Goal: Find contact information: Find contact information

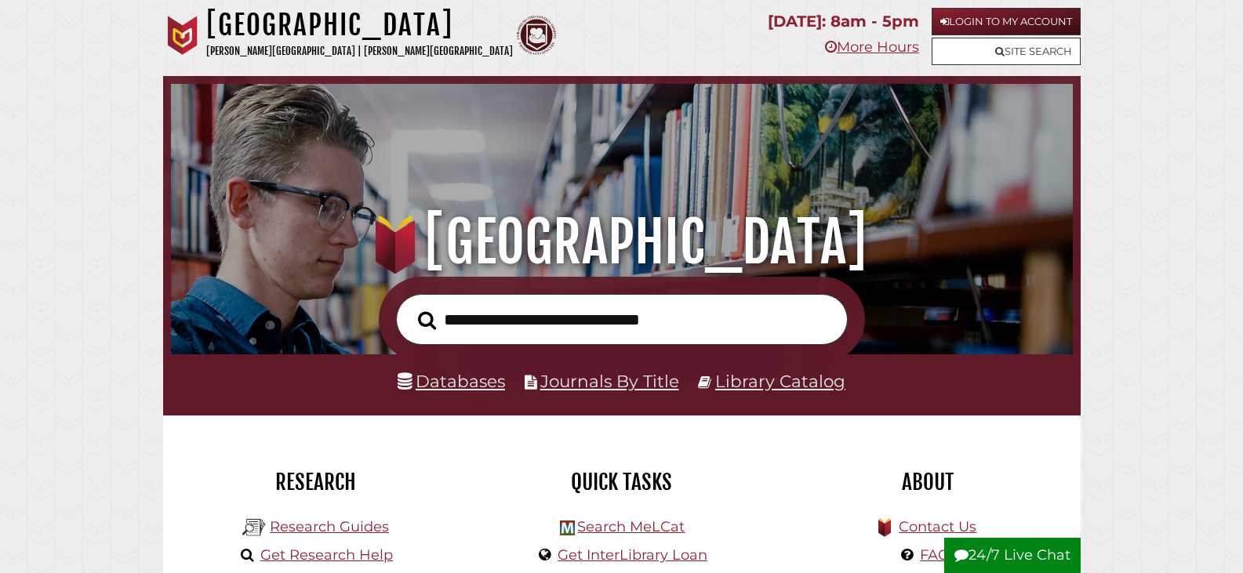
scroll to position [511, 894]
click at [517, 314] on input "text" at bounding box center [622, 319] width 452 height 51
paste input "**********"
type input "**********"
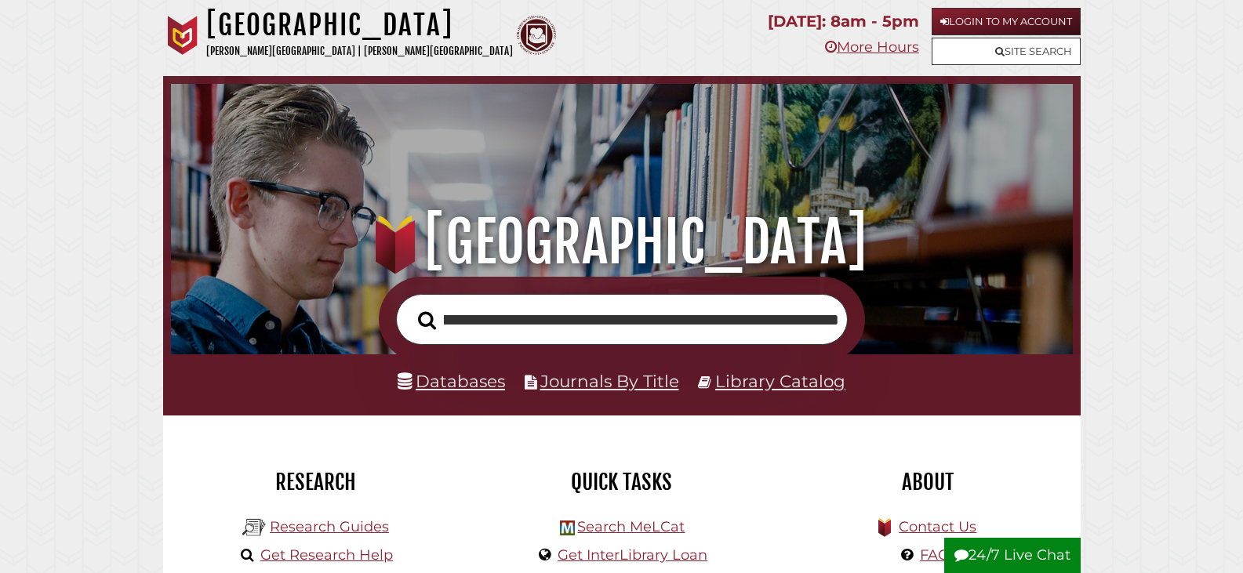
click at [410, 307] on button "Search" at bounding box center [427, 321] width 34 height 28
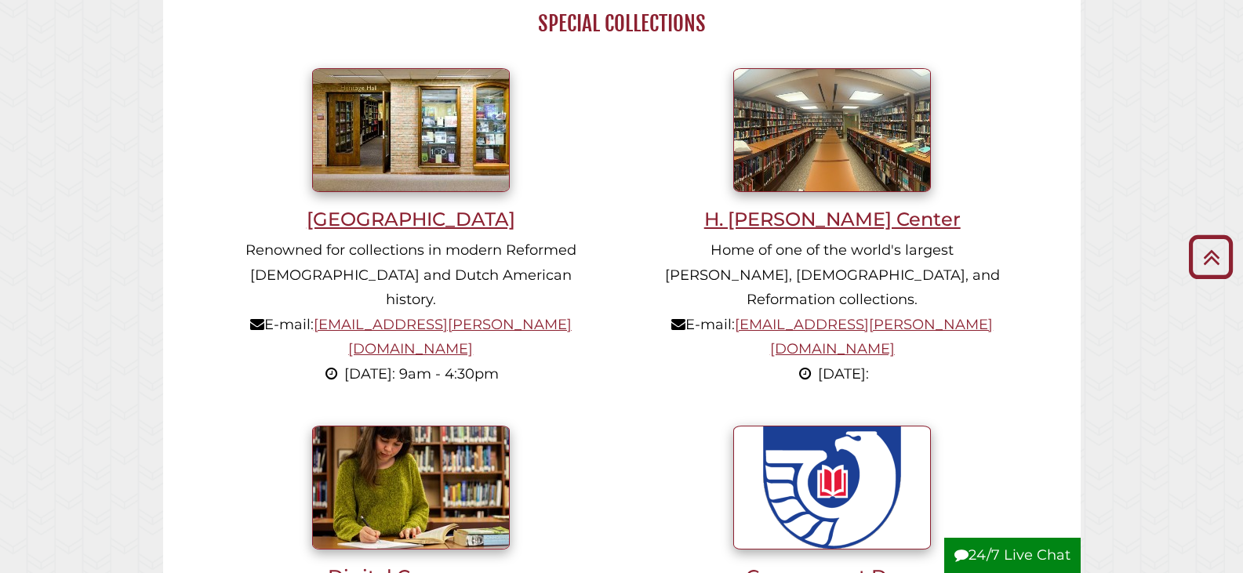
scroll to position [1334, 0]
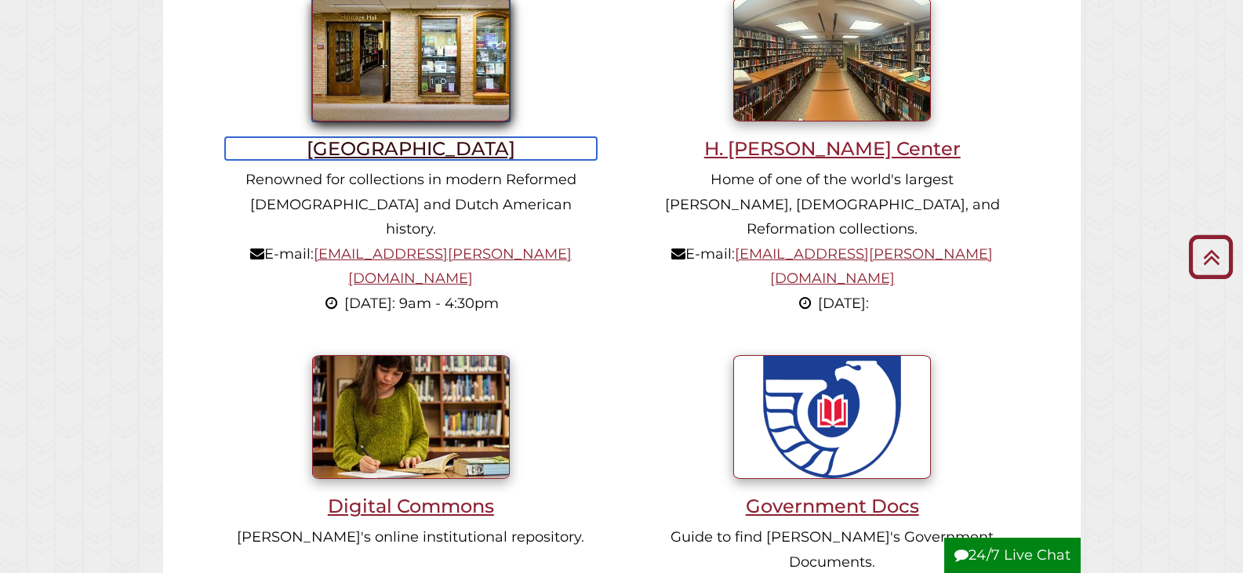
click at [408, 144] on h3 "[GEOGRAPHIC_DATA]" at bounding box center [411, 148] width 372 height 23
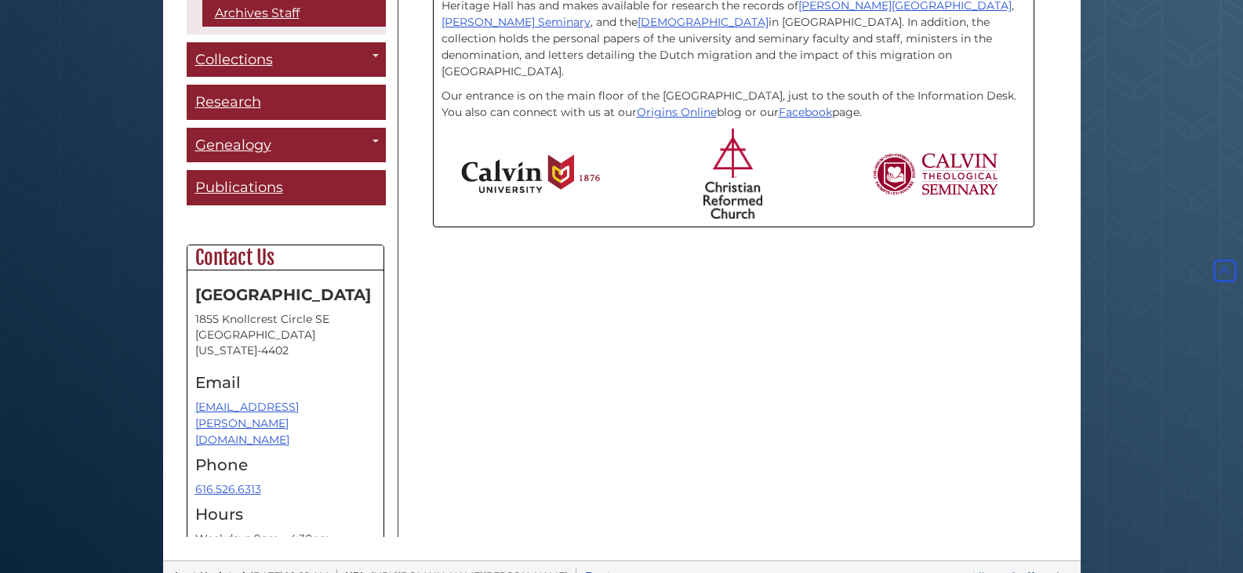
scroll to position [507, 0]
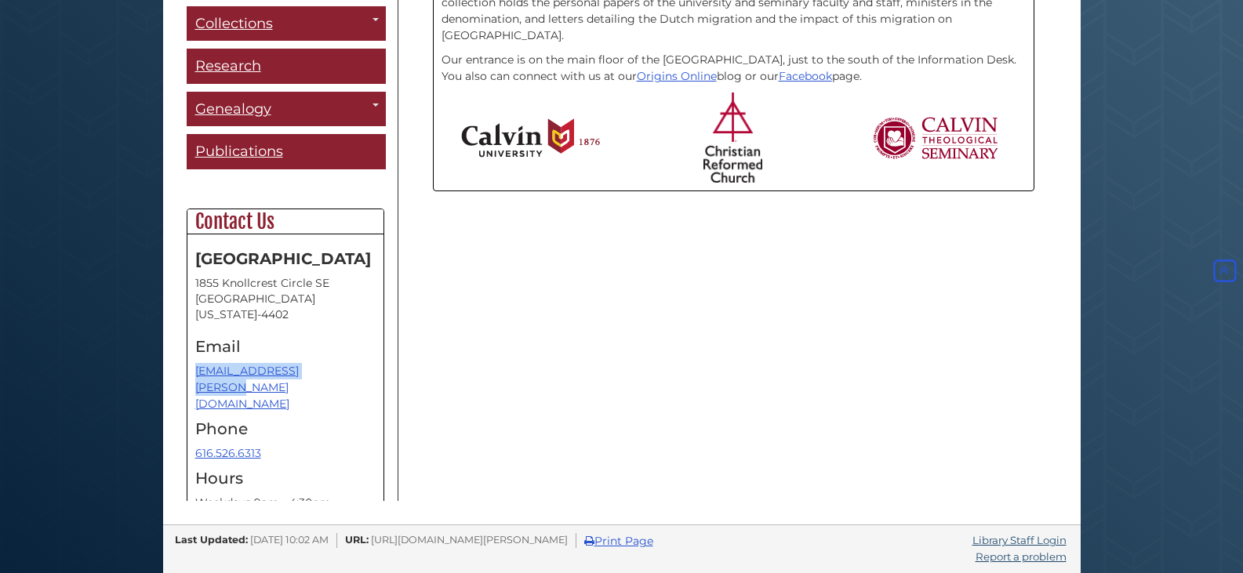
drag, startPoint x: 331, startPoint y: 370, endPoint x: 191, endPoint y: 370, distance: 139.6
click at [191, 370] on div "Heritage Hall 1855 Knollcrest Circle SE Grand Rapids, Michigan 49546-4402 Email…" at bounding box center [286, 381] width 196 height 293
copy link "[EMAIL_ADDRESS][PERSON_NAME][DOMAIN_NAME]"
